Goal: Transaction & Acquisition: Purchase product/service

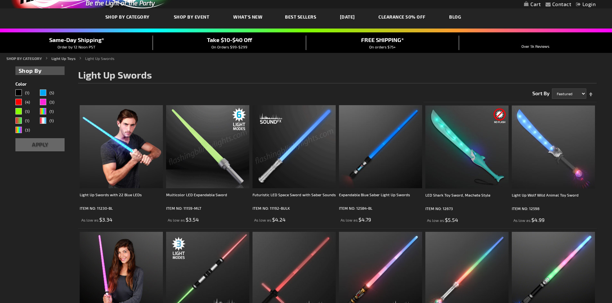
scroll to position [64, 0]
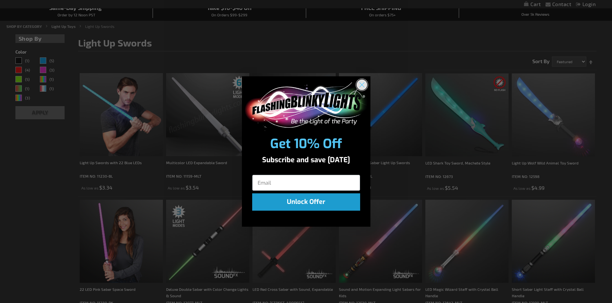
click at [364, 85] on circle "Close dialog" at bounding box center [361, 85] width 11 height 11
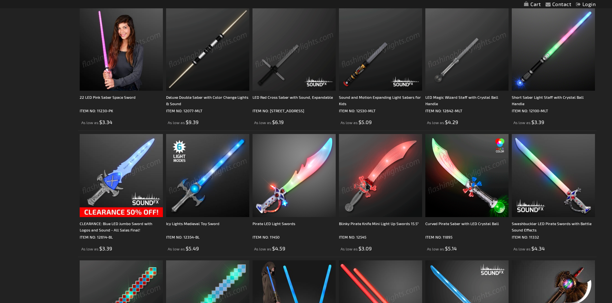
scroll to position [257, 0]
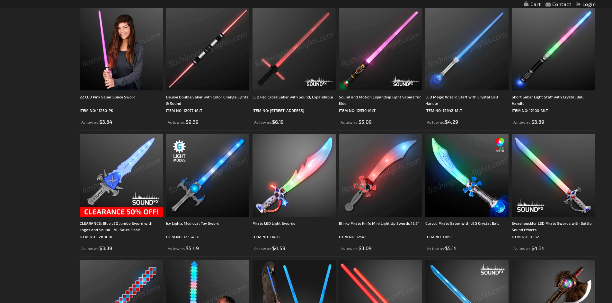
click at [130, 171] on img at bounding box center [121, 175] width 83 height 83
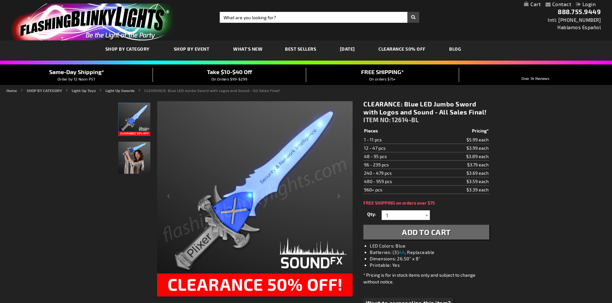
click at [427, 215] on div at bounding box center [426, 216] width 6 height 10
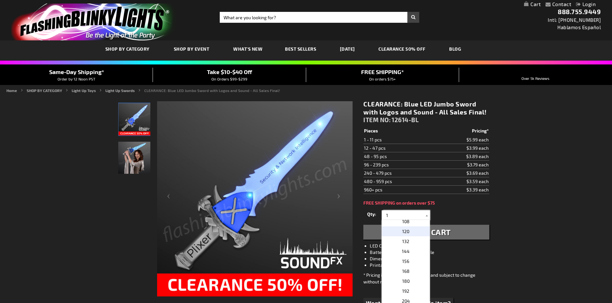
scroll to position [161, 0]
click at [406, 242] on p "96" at bounding box center [405, 244] width 48 height 10
type input "96"
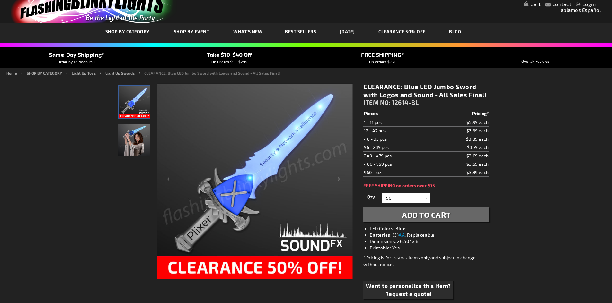
scroll to position [0, 0]
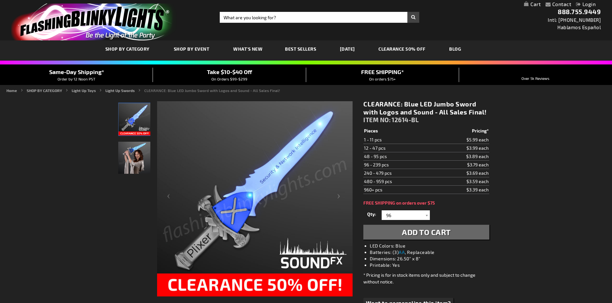
click at [138, 155] on img "Woman displaying Blue LED Plixer Jumbo Sword Toy" at bounding box center [134, 158] width 32 height 32
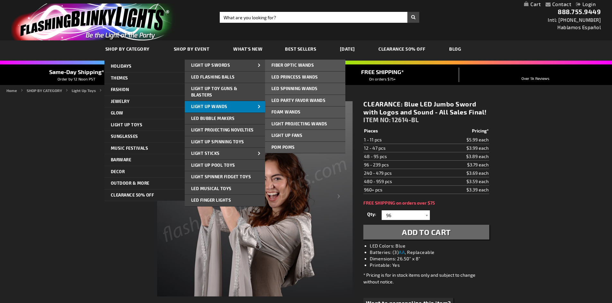
click at [214, 108] on span "Light Up Wands" at bounding box center [209, 106] width 36 height 5
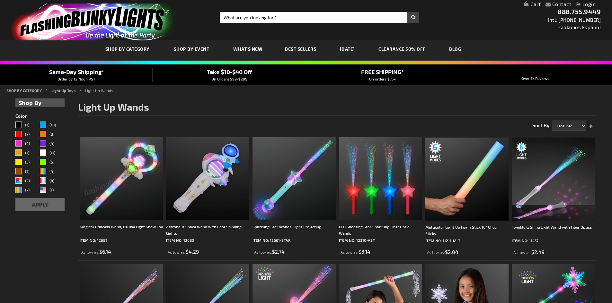
scroll to position [32, 0]
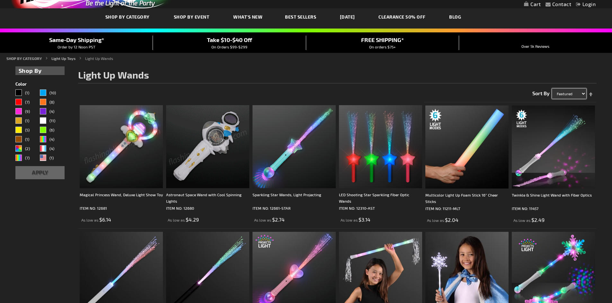
click at [577, 94] on select "Featured Name Price Best Sellers" at bounding box center [569, 94] width 34 height 10
select select "price"
click at [552, 89] on select "Featured Name Price Best Sellers" at bounding box center [569, 94] width 34 height 10
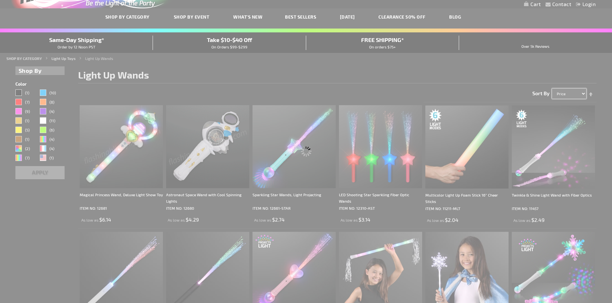
scroll to position [0, 0]
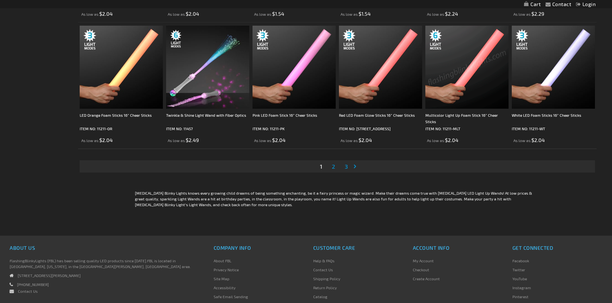
scroll to position [1252, 0]
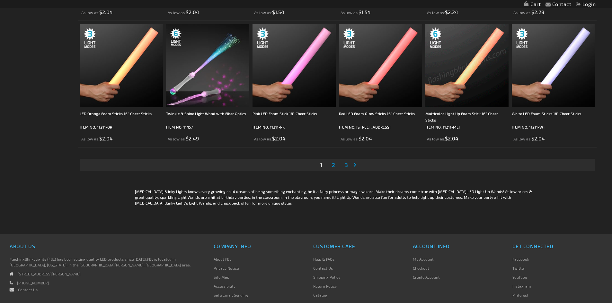
click at [332, 166] on span "2" at bounding box center [333, 164] width 3 height 7
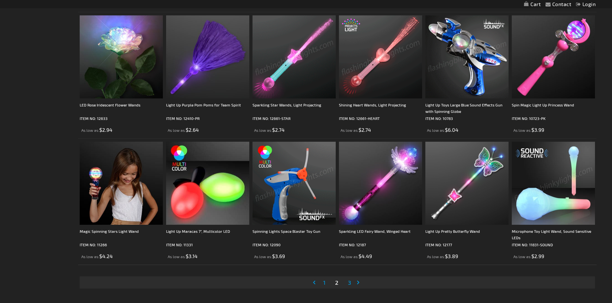
scroll to position [1156, 0]
